Goal: Task Accomplishment & Management: Complete application form

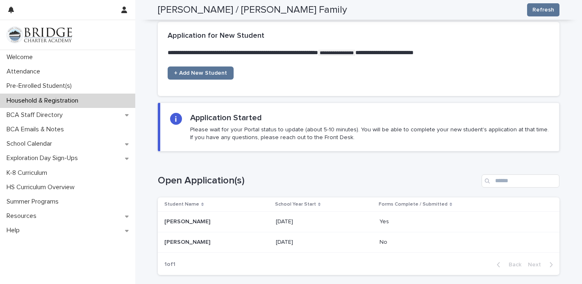
scroll to position [639, 0]
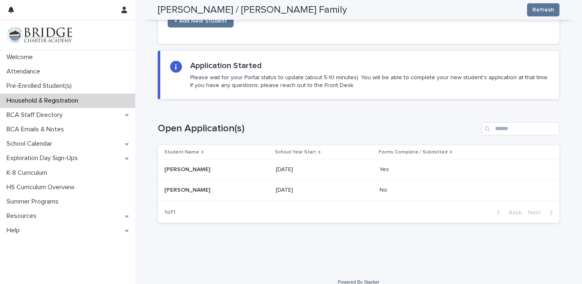
click at [392, 182] on td "No No" at bounding box center [467, 190] width 183 height 20
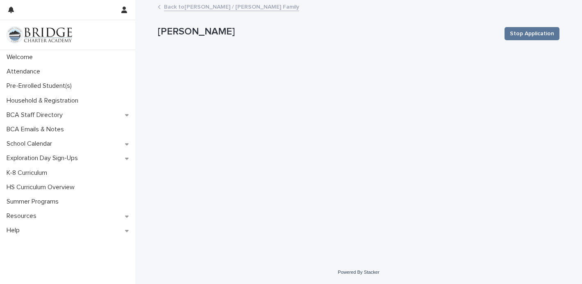
click at [219, 34] on p "[PERSON_NAME]" at bounding box center [328, 32] width 340 height 12
click at [23, 88] on p "Pre-Enrolled Student(s)" at bounding box center [40, 86] width 75 height 8
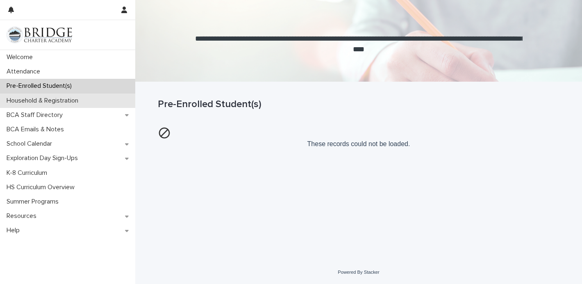
click at [65, 104] on p "Household & Registration" at bounding box center [44, 101] width 82 height 8
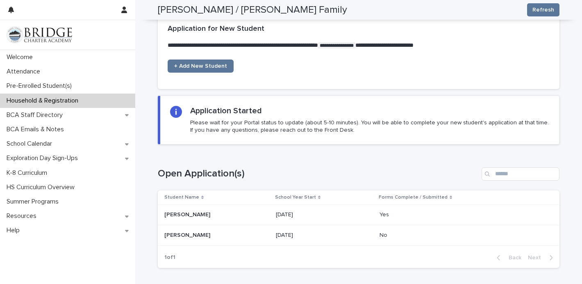
scroll to position [594, 0]
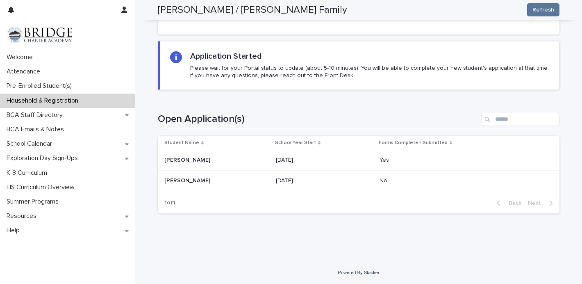
click at [383, 181] on p "No" at bounding box center [384, 179] width 9 height 9
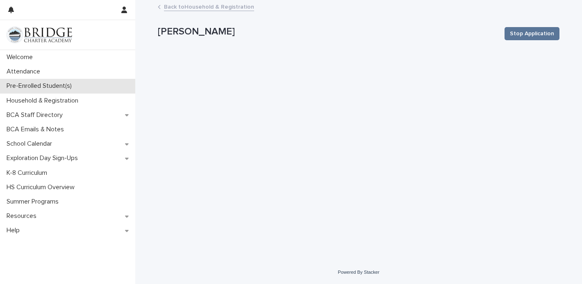
click at [37, 87] on p "Pre-Enrolled Student(s)" at bounding box center [40, 86] width 75 height 8
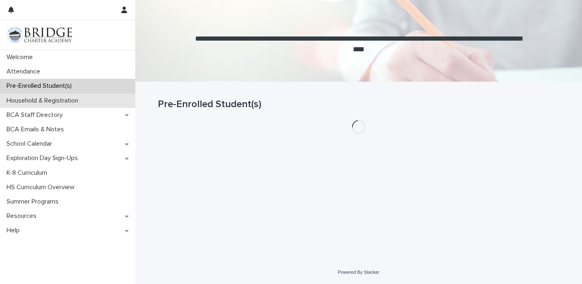
click at [43, 98] on p "Household & Registration" at bounding box center [44, 101] width 82 height 8
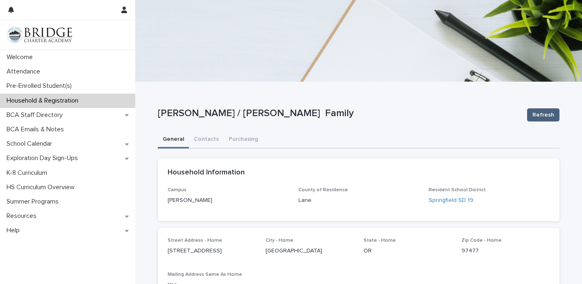
click at [537, 111] on span "Refresh" at bounding box center [543, 115] width 22 height 8
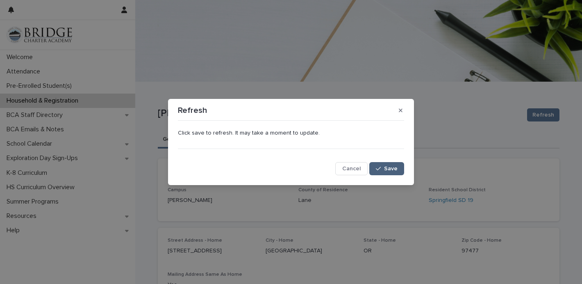
click at [394, 171] on span "Save" at bounding box center [391, 169] width 14 height 6
click at [46, 89] on div "Refresh Click save to refresh. It may take a moment to update. Cancel Loading..…" at bounding box center [291, 142] width 582 height 284
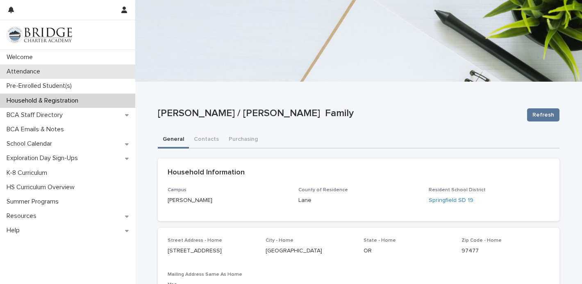
click at [47, 68] on div "Attendance" at bounding box center [67, 71] width 135 height 14
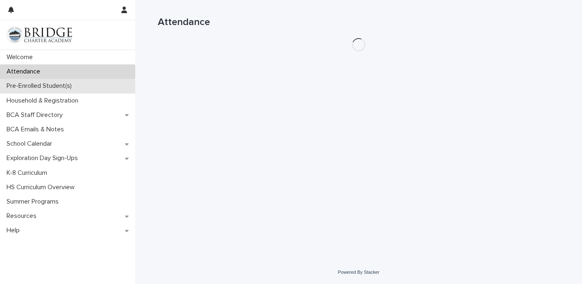
click at [45, 83] on p "Pre-Enrolled Student(s)" at bounding box center [40, 86] width 75 height 8
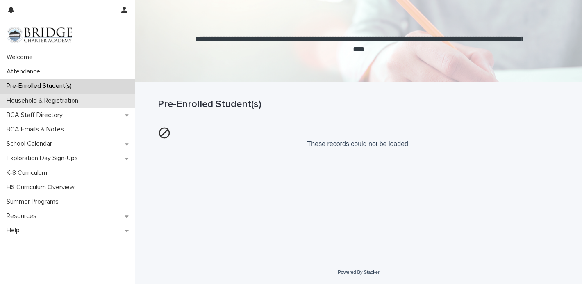
click at [55, 100] on p "Household & Registration" at bounding box center [44, 101] width 82 height 8
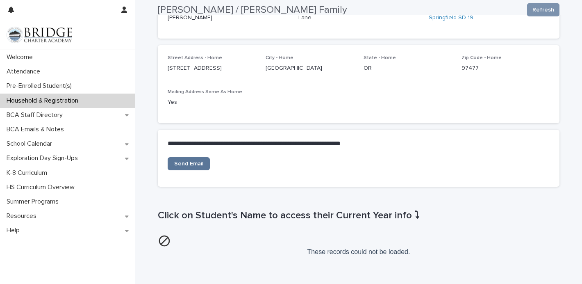
scroll to position [66, 0]
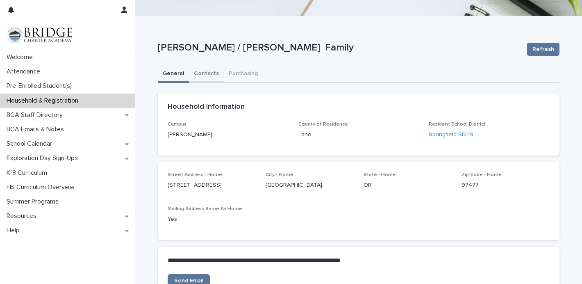
click at [205, 70] on button "Contacts" at bounding box center [206, 74] width 35 height 17
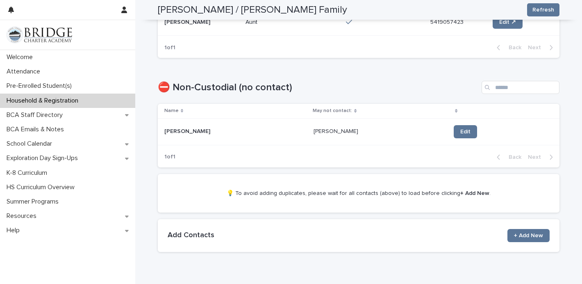
scroll to position [471, 0]
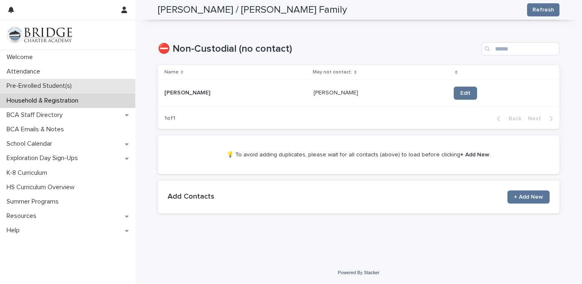
click at [40, 87] on p "Pre-Enrolled Student(s)" at bounding box center [40, 86] width 75 height 8
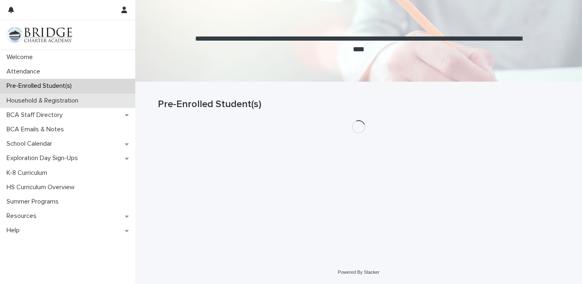
click at [34, 105] on div "Household & Registration" at bounding box center [67, 100] width 135 height 14
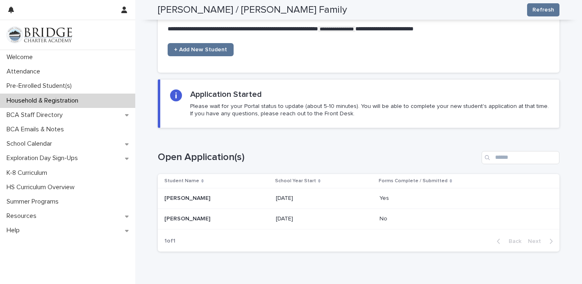
scroll to position [594, 0]
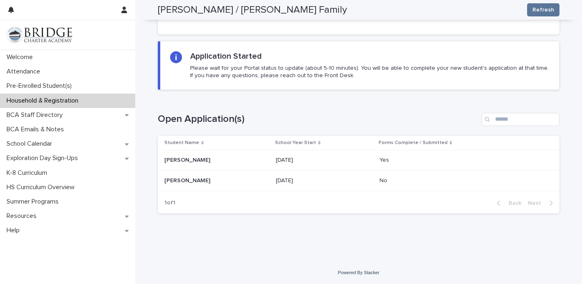
click at [182, 180] on p "[PERSON_NAME]" at bounding box center [188, 179] width 48 height 9
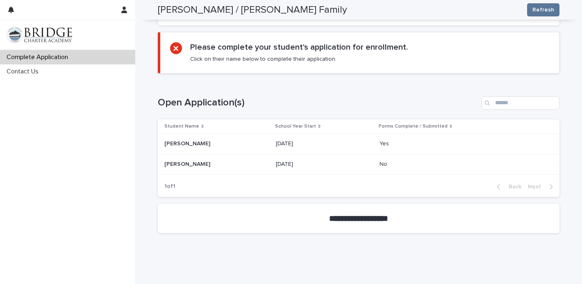
scroll to position [360, 0]
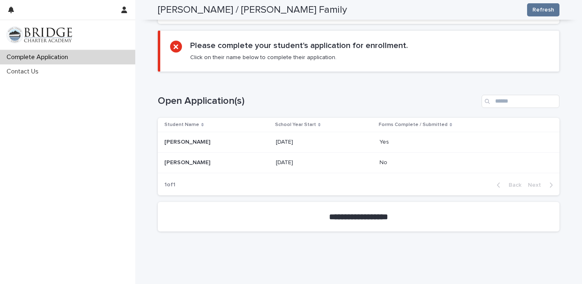
click at [198, 161] on p "[PERSON_NAME]" at bounding box center [188, 161] width 48 height 9
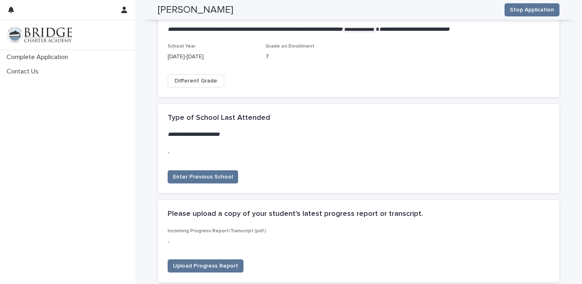
scroll to position [143, 0]
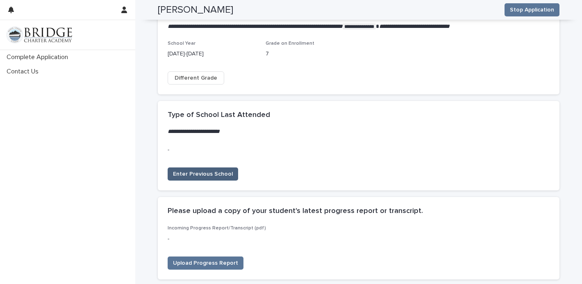
click at [198, 179] on button "Enter Previous School" at bounding box center [203, 173] width 70 height 13
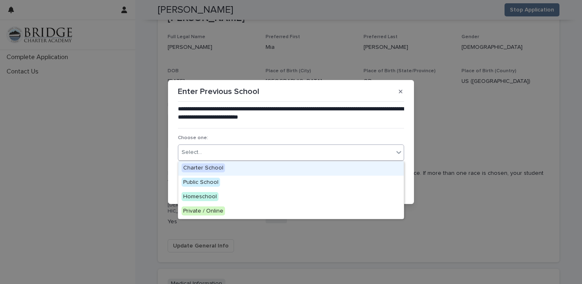
click at [221, 149] on div "Select..." at bounding box center [285, 152] width 215 height 14
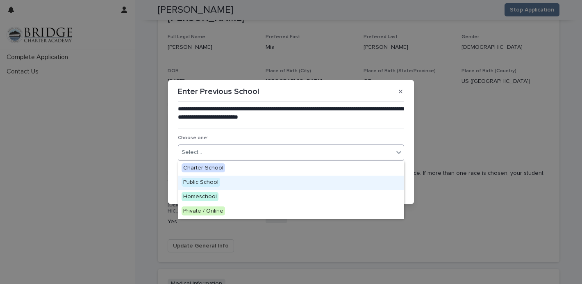
click at [211, 184] on span "Public School" at bounding box center [201, 181] width 39 height 9
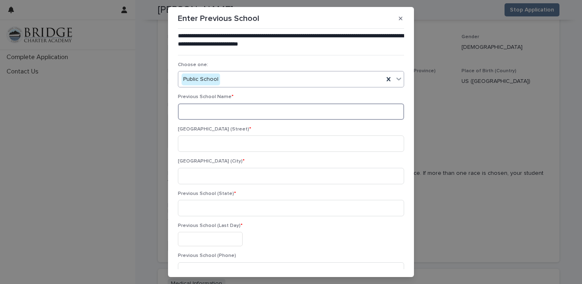
click at [227, 106] on input at bounding box center [291, 111] width 226 height 16
type input "**********"
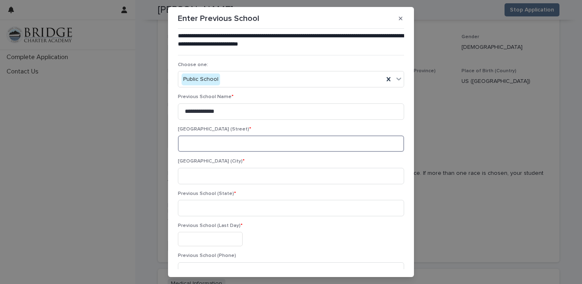
click at [227, 140] on input at bounding box center [291, 143] width 226 height 16
click at [226, 147] on input "*******" at bounding box center [291, 143] width 226 height 16
paste input "**********"
type input "**********"
click at [196, 177] on input at bounding box center [291, 176] width 226 height 16
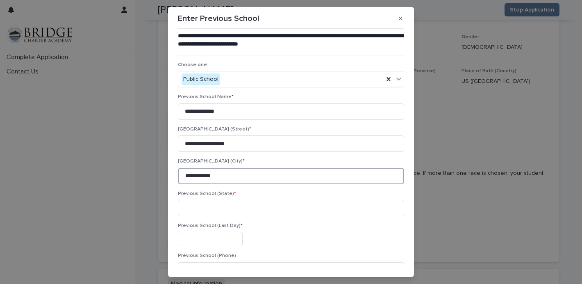
type input "**********"
type input "**"
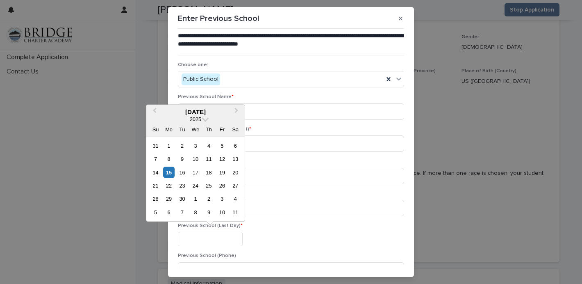
click at [212, 159] on div "11" at bounding box center [208, 158] width 11 height 11
type input "**********"
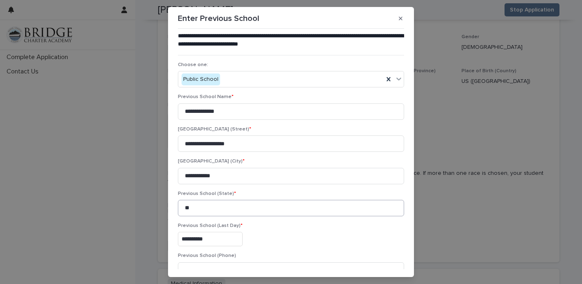
scroll to position [75, 0]
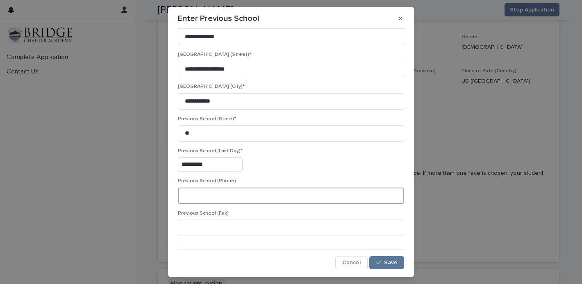
click at [215, 187] on input at bounding box center [291, 195] width 226 height 16
paste input "**********"
type input "**********"
click at [383, 260] on div "button" at bounding box center [380, 262] width 8 height 6
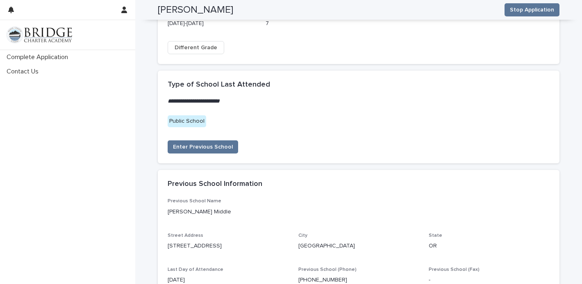
scroll to position [1593, 0]
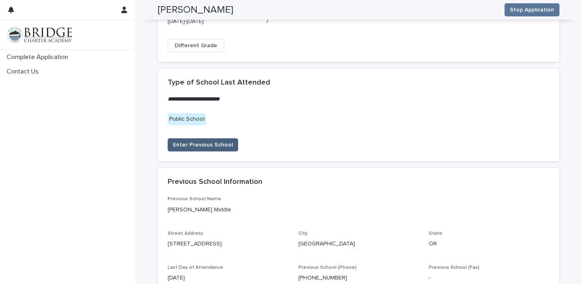
click at [223, 141] on span "Enter Previous School" at bounding box center [203, 145] width 60 height 8
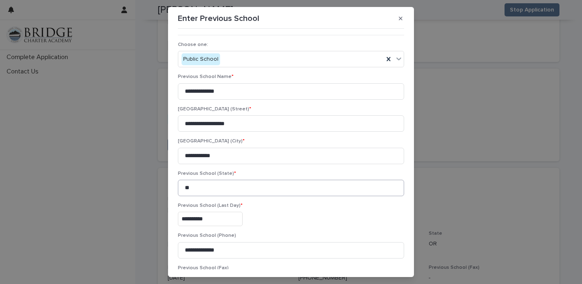
scroll to position [75, 0]
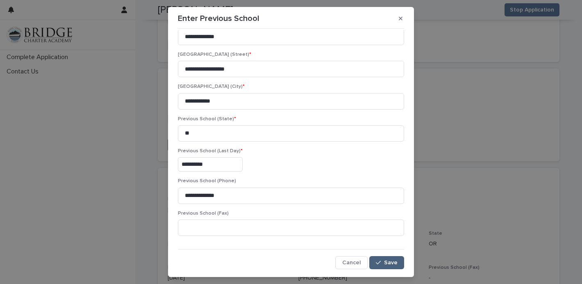
click at [396, 261] on span "Save" at bounding box center [391, 262] width 14 height 6
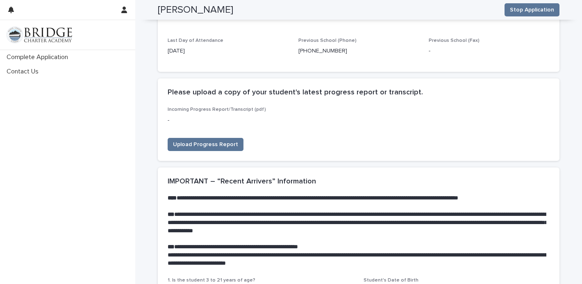
scroll to position [1821, 0]
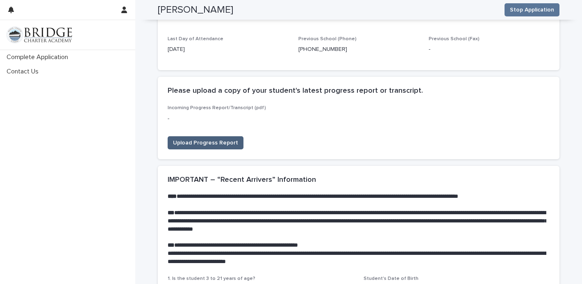
click at [204, 139] on span "Upload Progress Report" at bounding box center [205, 143] width 65 height 8
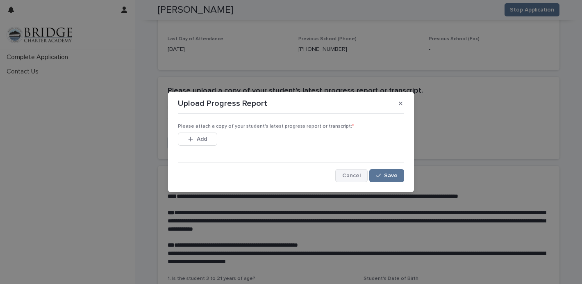
click at [352, 173] on span "Cancel" at bounding box center [351, 176] width 18 height 6
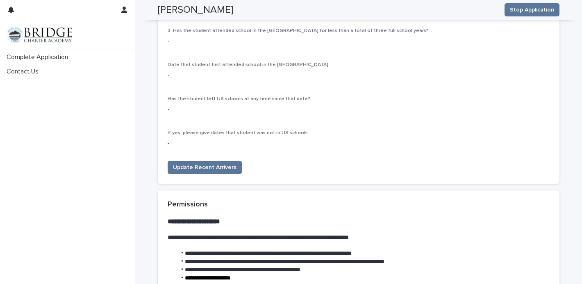
scroll to position [2150, 0]
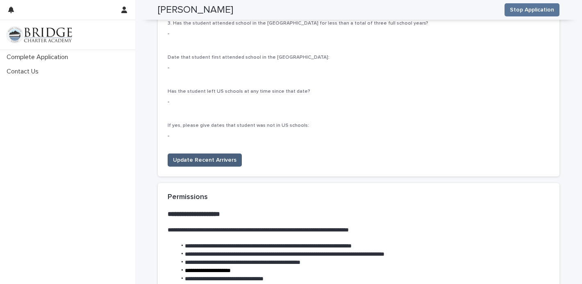
click at [232, 153] on button "Update Recent Arrivers" at bounding box center [205, 159] width 74 height 13
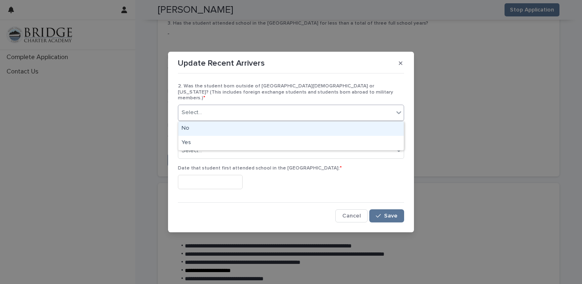
click at [250, 118] on div "Select..." at bounding box center [285, 113] width 215 height 14
click at [244, 130] on div "No" at bounding box center [290, 128] width 225 height 14
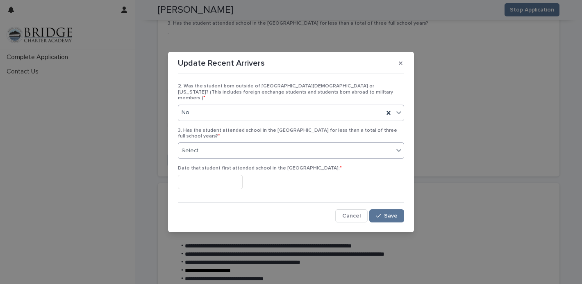
click at [233, 144] on div "Select..." at bounding box center [285, 151] width 215 height 14
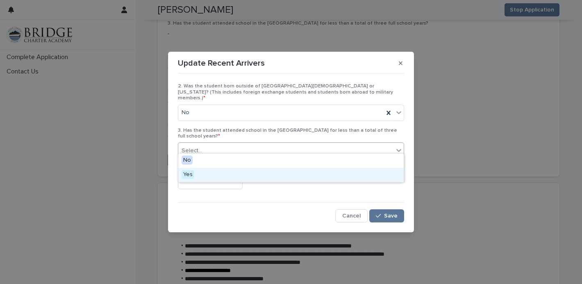
click at [232, 176] on div "Yes" at bounding box center [290, 175] width 225 height 14
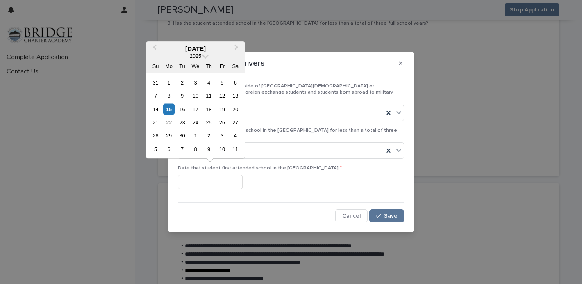
click at [232, 176] on input "text" at bounding box center [210, 182] width 65 height 14
click at [339, 80] on section "Update Recent Arrivers 2. Was the student born outside of [GEOGRAPHIC_DATA][DEM…" at bounding box center [291, 142] width 246 height 180
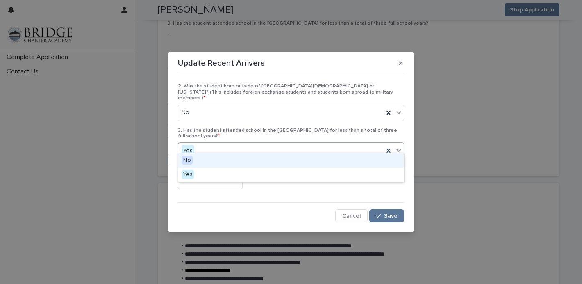
click at [332, 147] on div "Yes" at bounding box center [280, 151] width 205 height 14
click at [325, 162] on div "No" at bounding box center [290, 160] width 225 height 14
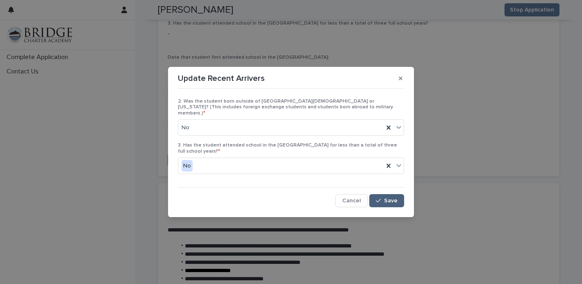
click at [386, 198] on span "Save" at bounding box center [391, 201] width 14 height 6
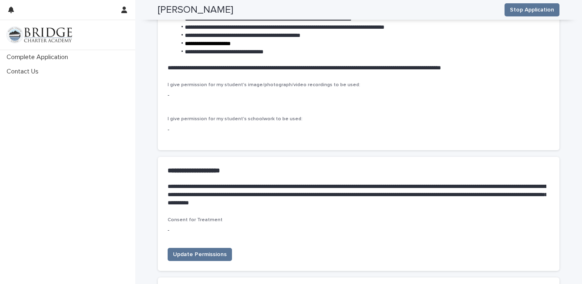
scroll to position [2382, 0]
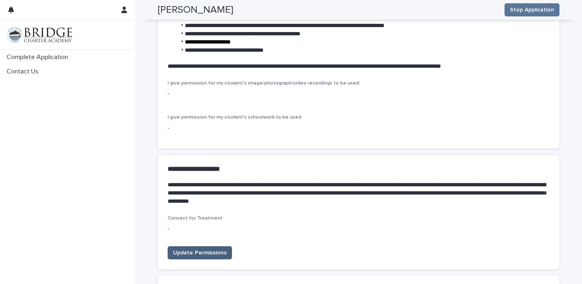
click at [201, 248] on span "Update Permissions" at bounding box center [200, 252] width 54 height 8
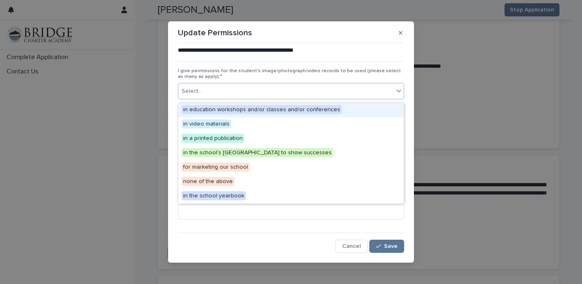
click at [272, 91] on div "Select..." at bounding box center [285, 91] width 215 height 14
